Goal: Ask a question: Seek information or help from site administrators or community

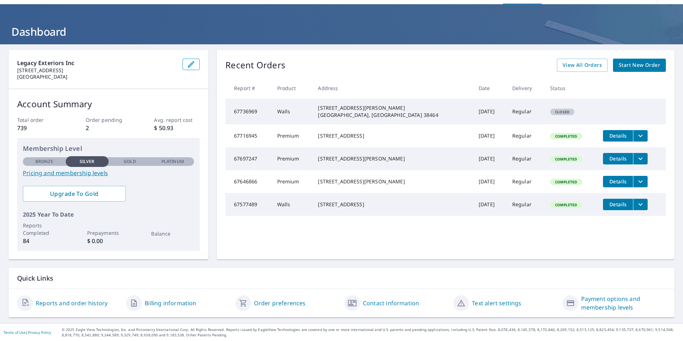
scroll to position [22, 0]
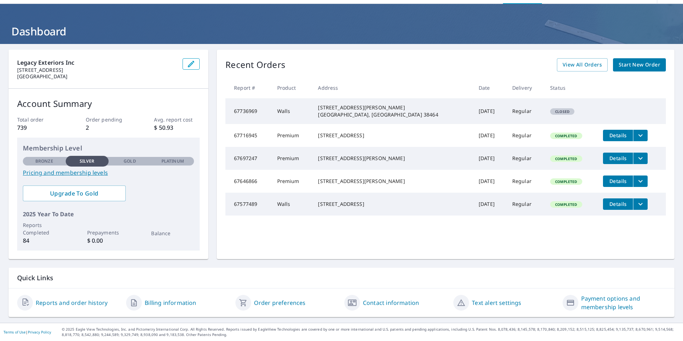
click at [242, 111] on td "67736969" at bounding box center [249, 111] width 46 height 26
click at [338, 110] on div "[STREET_ADDRESS][PERSON_NAME] [GEOGRAPHIC_DATA], [GEOGRAPHIC_DATA] 38464" at bounding box center [392, 111] width 149 height 14
click at [293, 114] on td "Walls" at bounding box center [292, 111] width 41 height 26
click at [545, 116] on td "Closed" at bounding box center [571, 111] width 53 height 26
click at [550, 114] on div "Closed" at bounding box center [562, 111] width 24 height 6
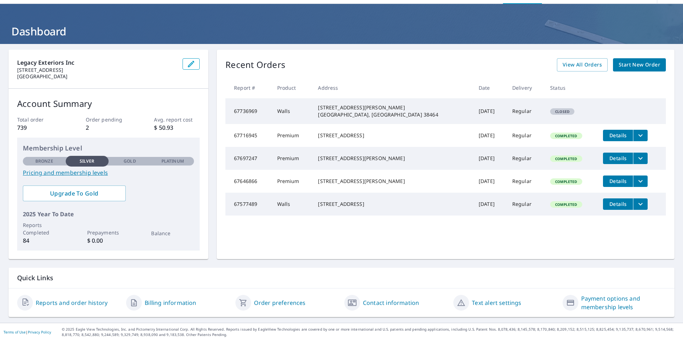
click at [81, 305] on link "Reports and order history" at bounding box center [72, 302] width 72 height 9
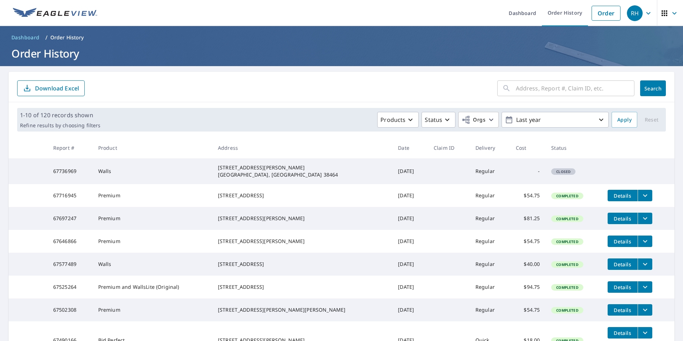
click at [115, 172] on td "Walls" at bounding box center [153, 171] width 120 height 26
click at [66, 174] on td "67736969" at bounding box center [70, 171] width 45 height 26
click at [644, 17] on icon "button" at bounding box center [648, 13] width 9 height 9
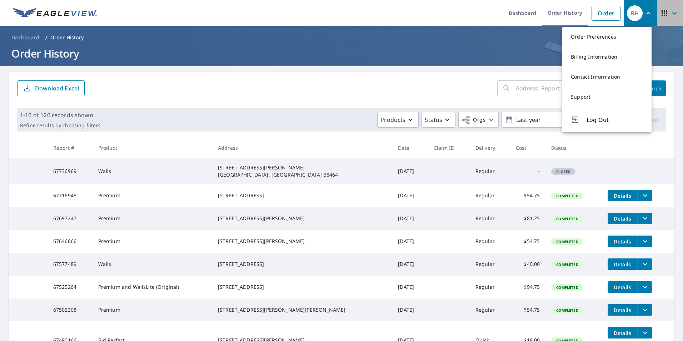
click at [662, 15] on icon "button" at bounding box center [665, 13] width 6 height 6
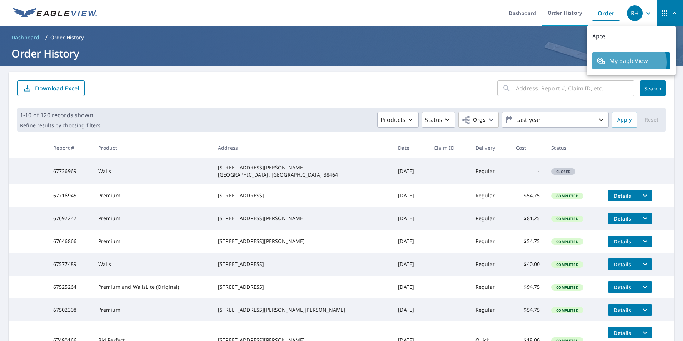
click at [625, 62] on span "My EagleView" at bounding box center [631, 60] width 69 height 9
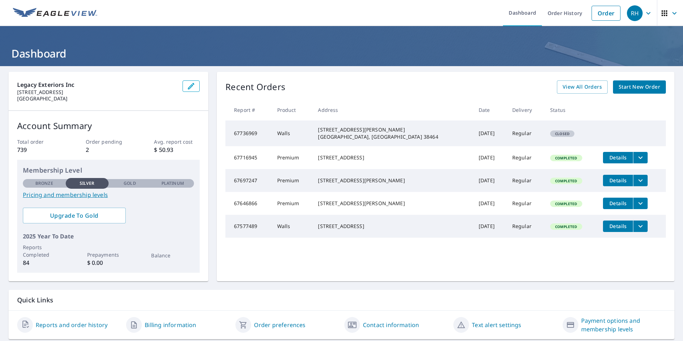
click at [671, 10] on icon "button" at bounding box center [675, 13] width 9 height 9
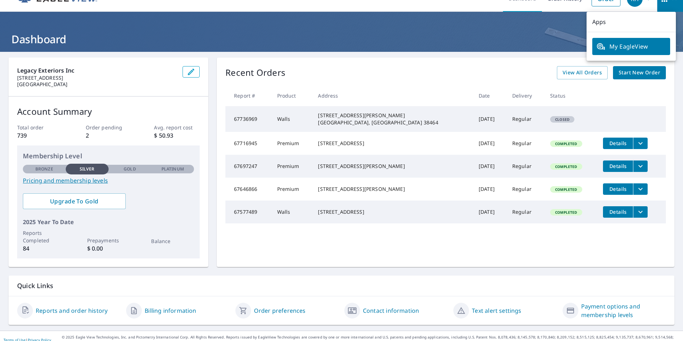
scroll to position [22, 0]
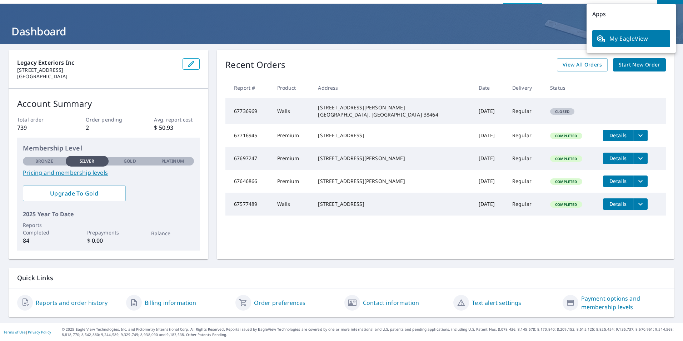
click at [519, 30] on h1 "Dashboard" at bounding box center [342, 31] width 666 height 15
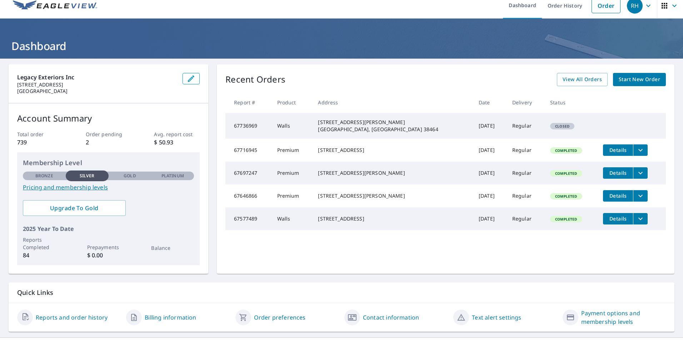
scroll to position [0, 0]
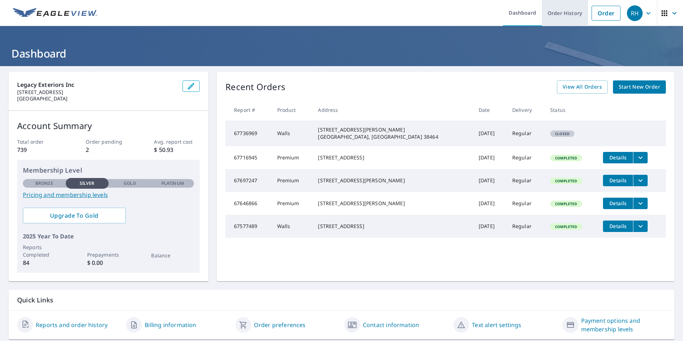
click at [549, 21] on link "Order History" at bounding box center [565, 13] width 46 height 26
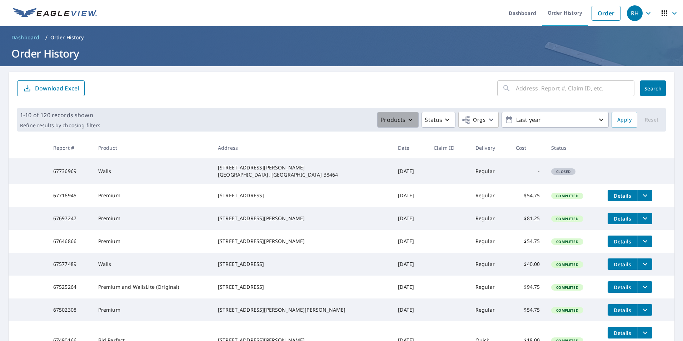
click at [409, 122] on icon "button" at bounding box center [410, 119] width 9 height 9
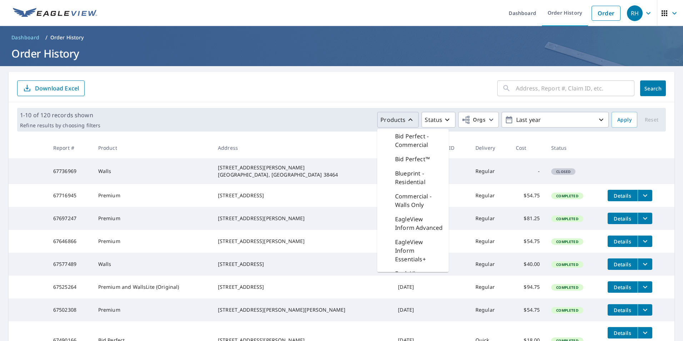
click at [417, 91] on form "​ Search Download Excel" at bounding box center [341, 88] width 649 height 16
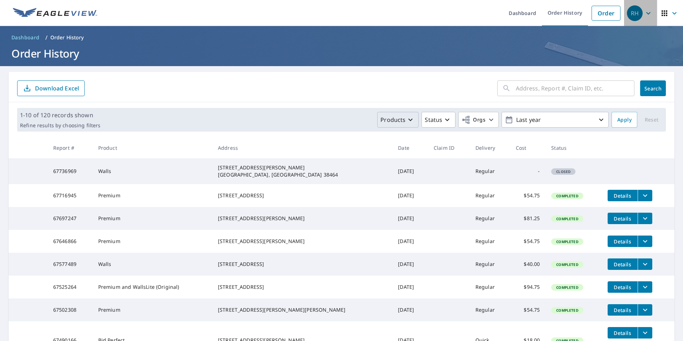
click at [629, 18] on div "RH" at bounding box center [635, 13] width 16 height 16
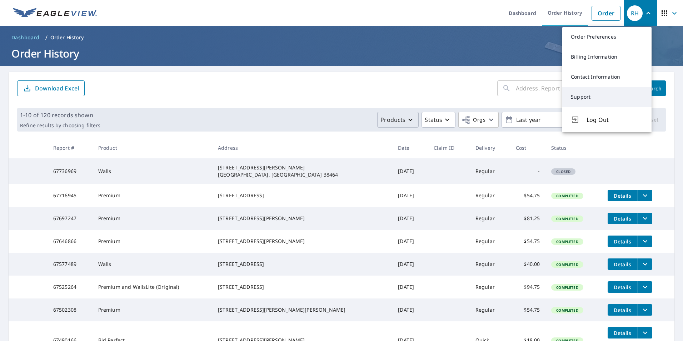
click at [590, 101] on link "Support" at bounding box center [607, 97] width 89 height 20
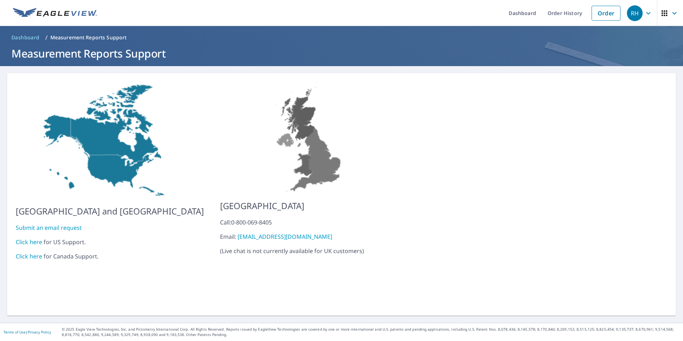
click at [29, 238] on link "Click here" at bounding box center [29, 242] width 26 height 8
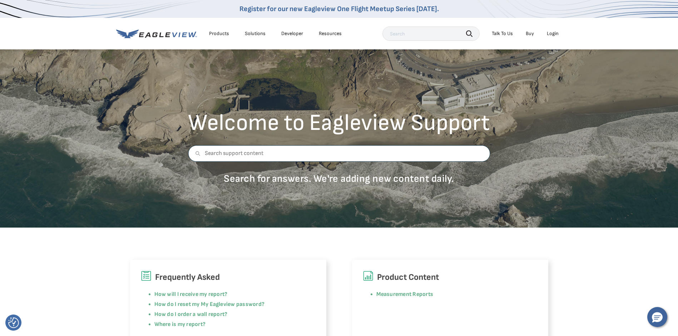
click at [266, 153] on input "text" at bounding box center [339, 153] width 302 height 16
click at [501, 34] on div "Talk To Us" at bounding box center [502, 33] width 21 height 6
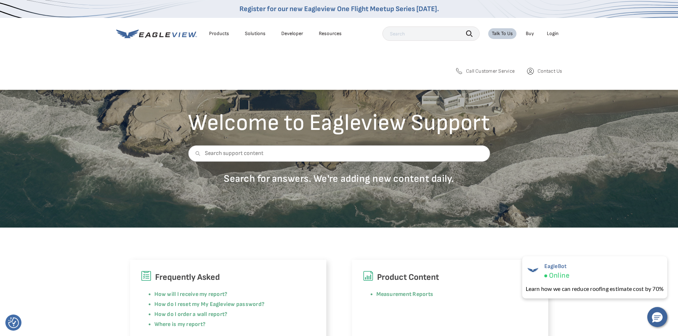
click at [534, 71] on link "Contact Us" at bounding box center [544, 70] width 36 height 9
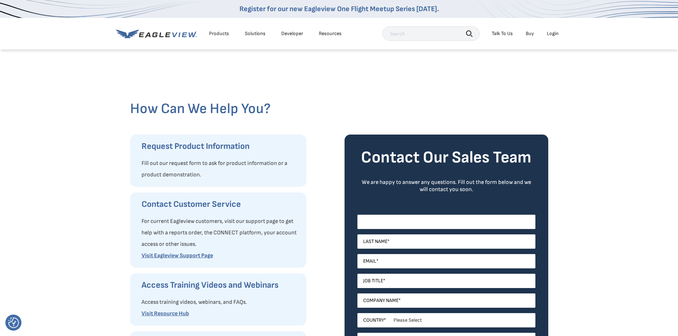
click at [397, 225] on input "First Name *" at bounding box center [446, 221] width 178 height 14
click at [329, 85] on div at bounding box center [339, 74] width 418 height 51
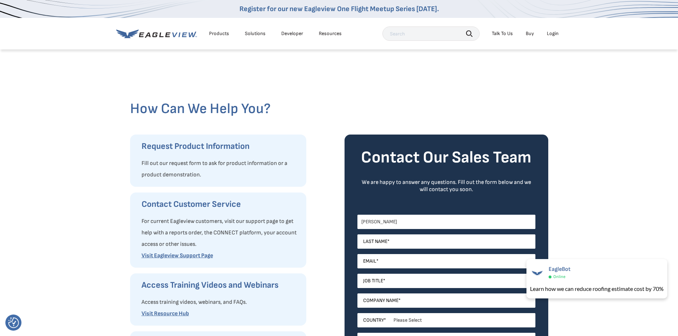
click at [397, 224] on input "Tabitha" at bounding box center [446, 221] width 178 height 14
type input "T"
click at [390, 109] on h2 "How Can We Help You?" at bounding box center [339, 108] width 418 height 17
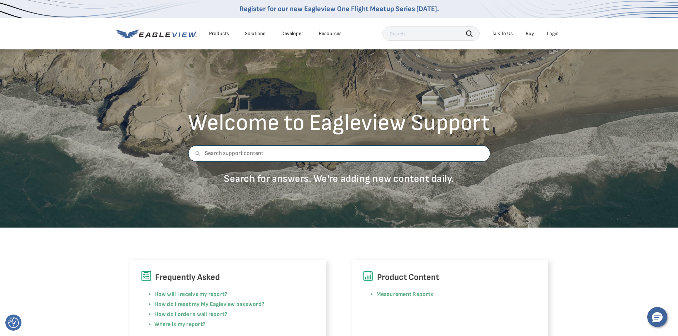
click at [268, 155] on input "text" at bounding box center [339, 153] width 302 height 16
type input "need to speak to some one about an order that we ordered and it closed it"
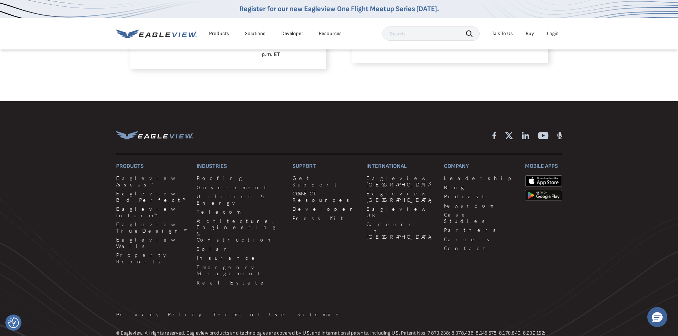
scroll to position [294, 0]
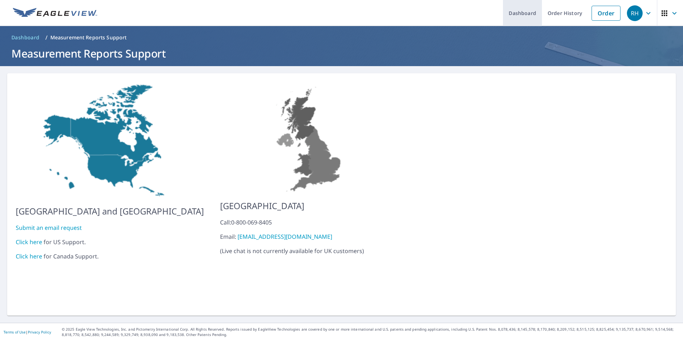
click at [515, 16] on link "Dashboard" at bounding box center [522, 13] width 39 height 26
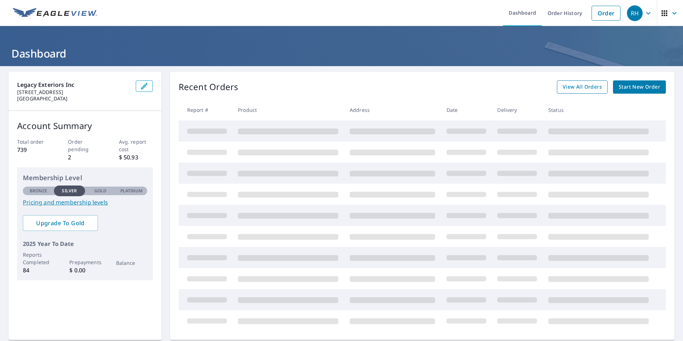
click at [579, 90] on span "View All Orders" at bounding box center [582, 87] width 39 height 9
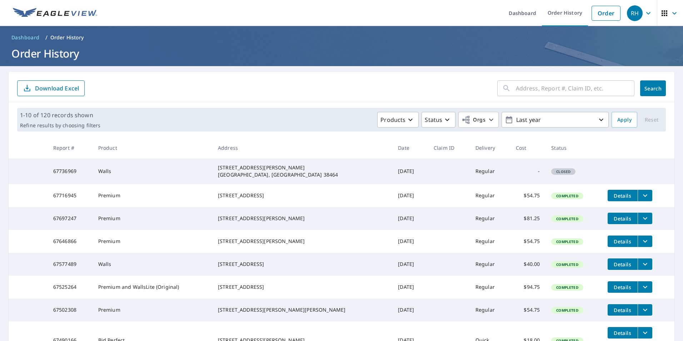
click at [552, 172] on span "Closed" at bounding box center [563, 171] width 23 height 5
click at [644, 17] on icon "button" at bounding box center [648, 13] width 9 height 9
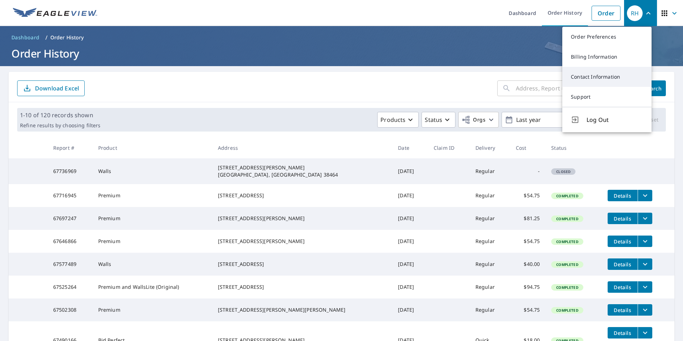
click at [599, 79] on link "Contact Information" at bounding box center [607, 77] width 89 height 20
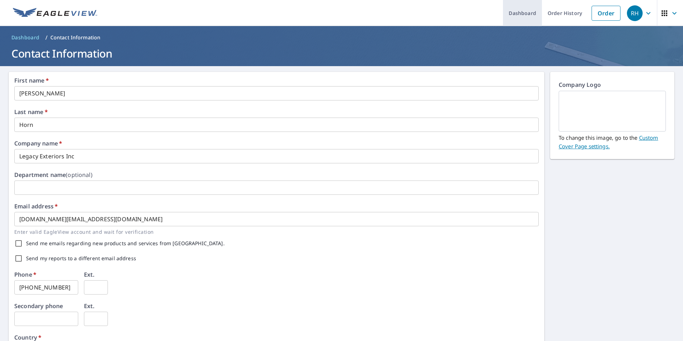
click at [516, 20] on link "Dashboard" at bounding box center [522, 13] width 39 height 26
